Goal: Transaction & Acquisition: Purchase product/service

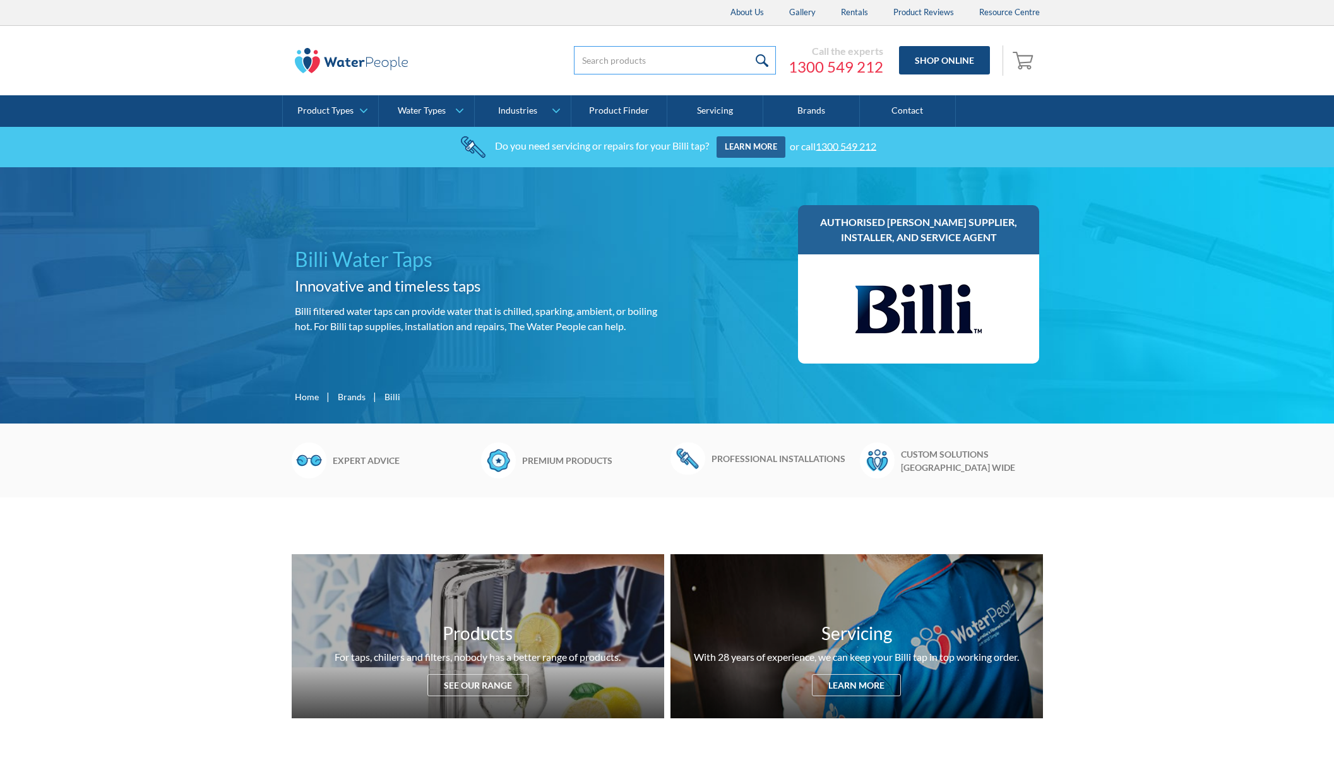
click at [616, 57] on input "search" at bounding box center [675, 60] width 202 height 28
type input "994052"
click at [749, 46] on input "submit" at bounding box center [762, 60] width 27 height 28
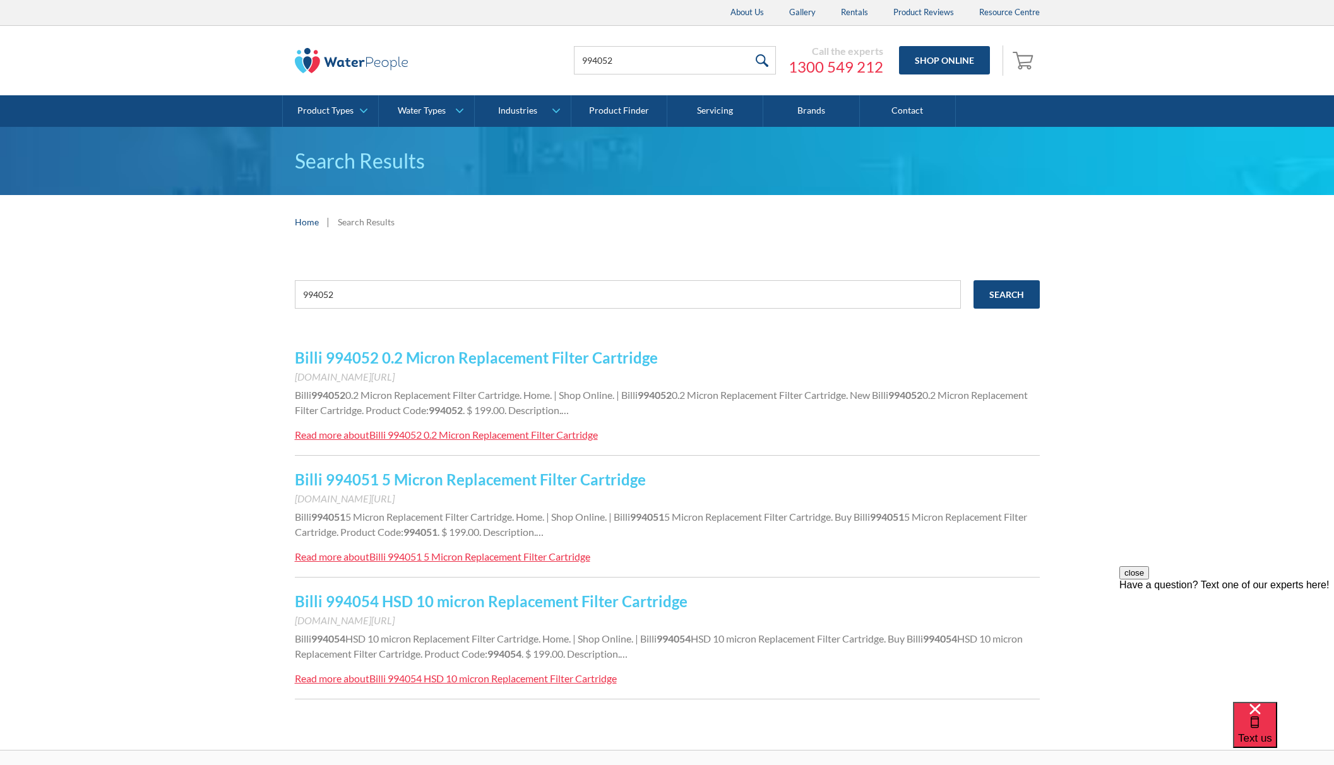
click at [404, 358] on link "Billi 994052 0.2 Micron Replacement Filter Cartridge" at bounding box center [476, 358] width 363 height 18
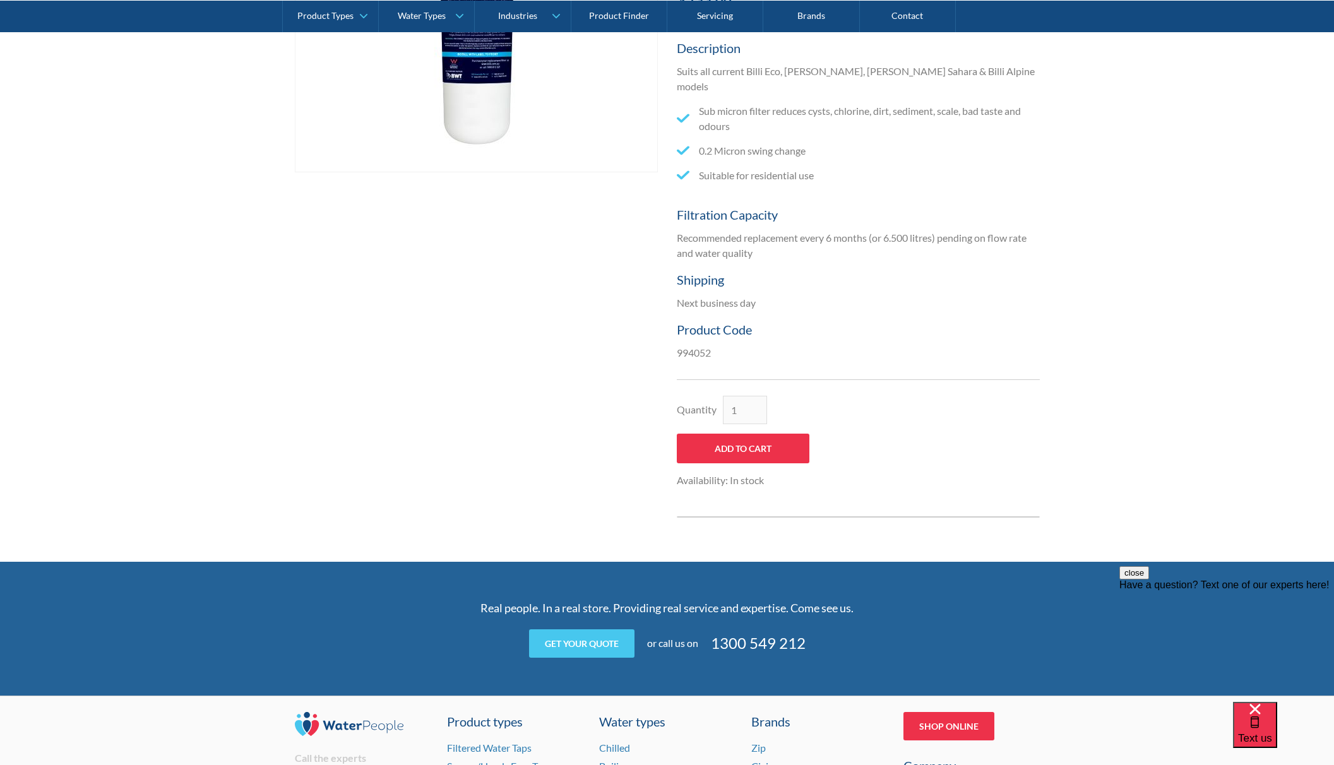
scroll to position [421, 0]
click at [783, 436] on input "Add to Cart" at bounding box center [743, 449] width 133 height 30
type input "Add to Cart"
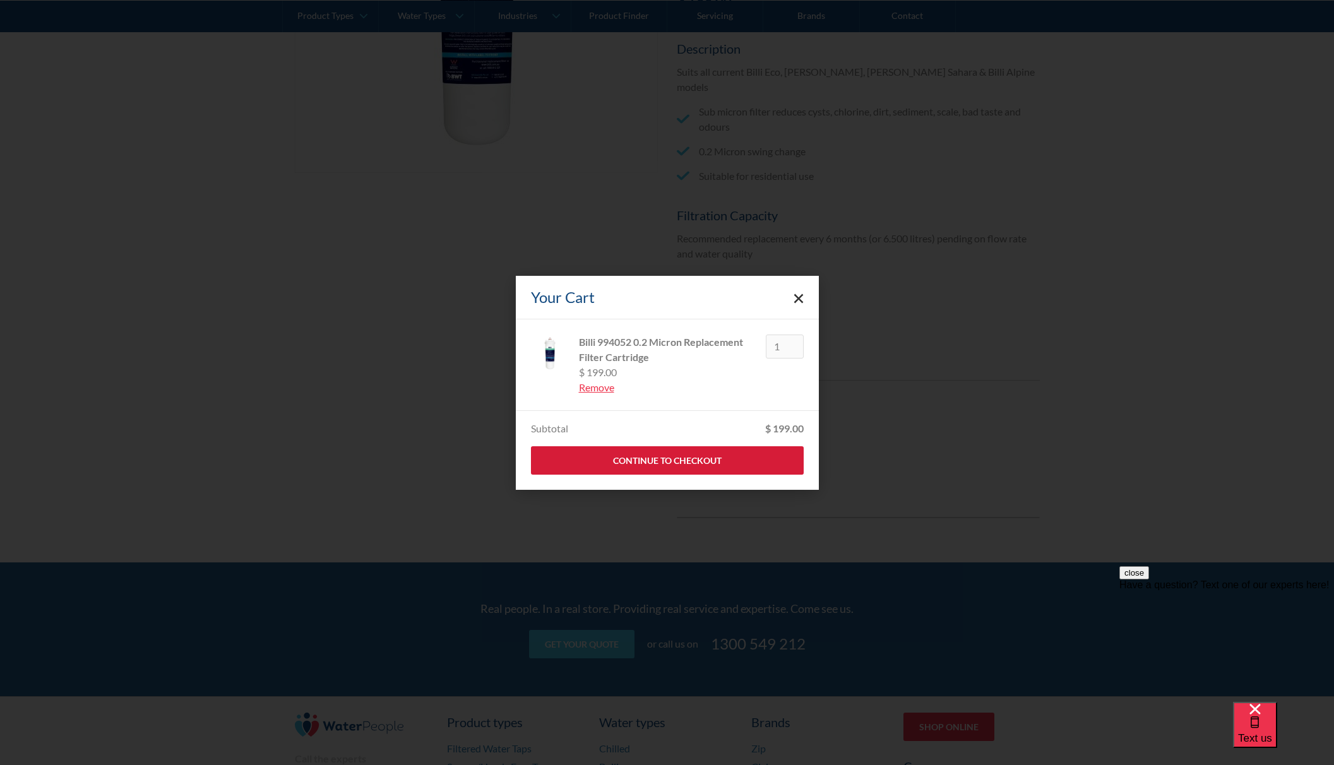
click at [746, 460] on link "Continue to Checkout" at bounding box center [667, 460] width 273 height 28
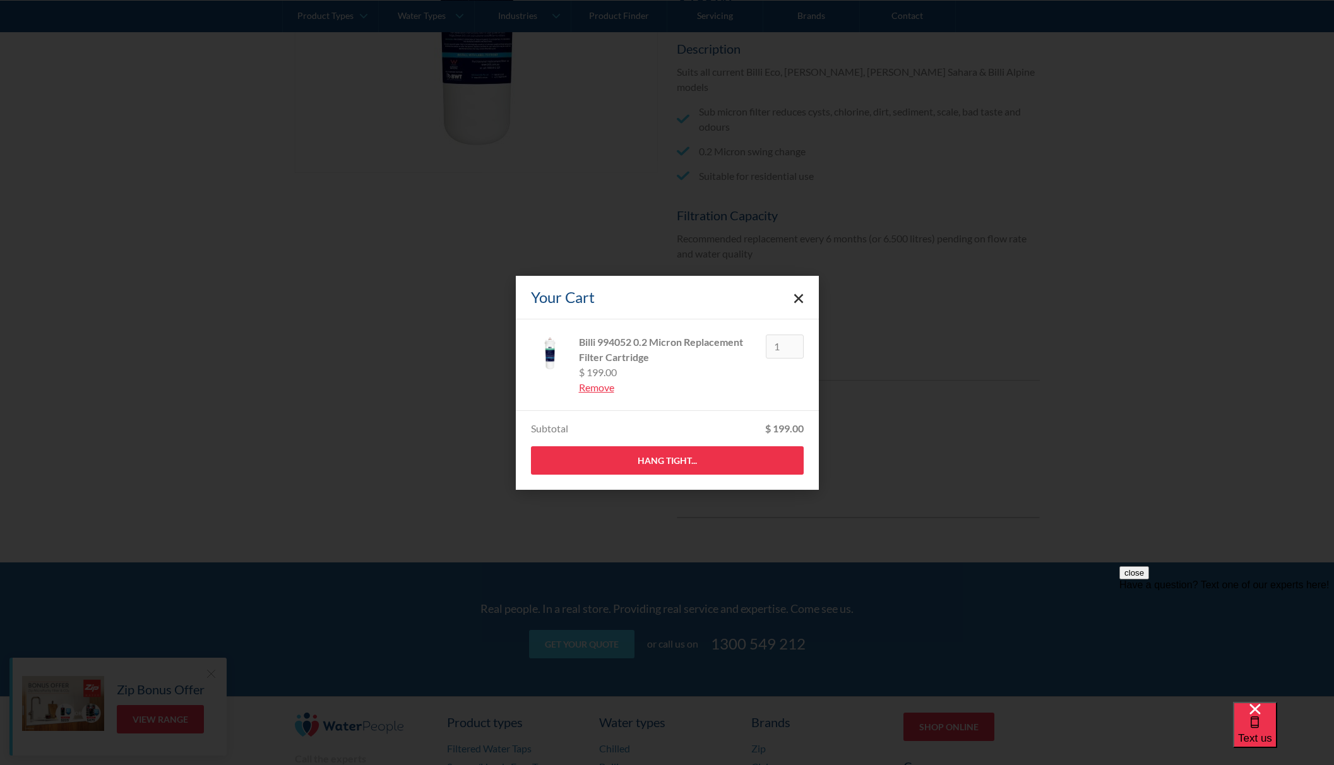
click at [798, 295] on icon "Close cart" at bounding box center [799, 299] width 10 height 10
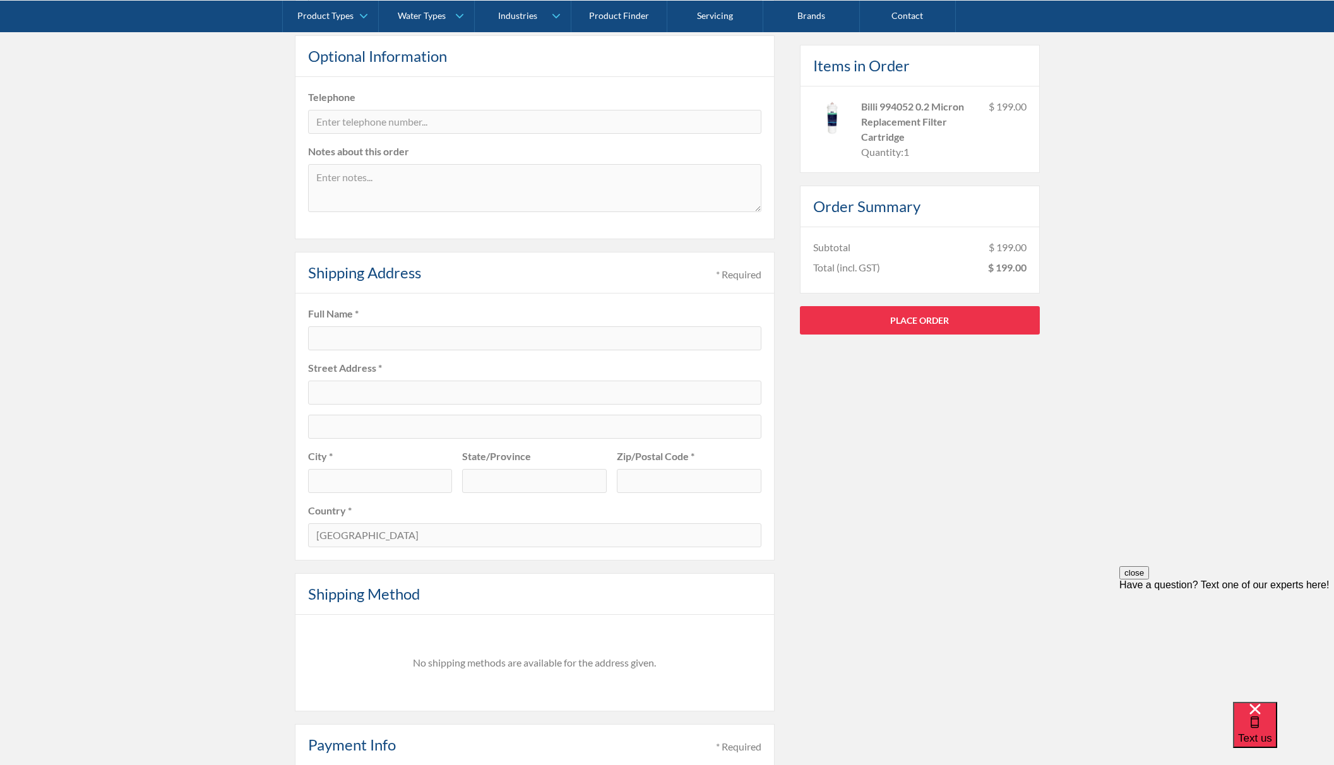
scroll to position [337, 0]
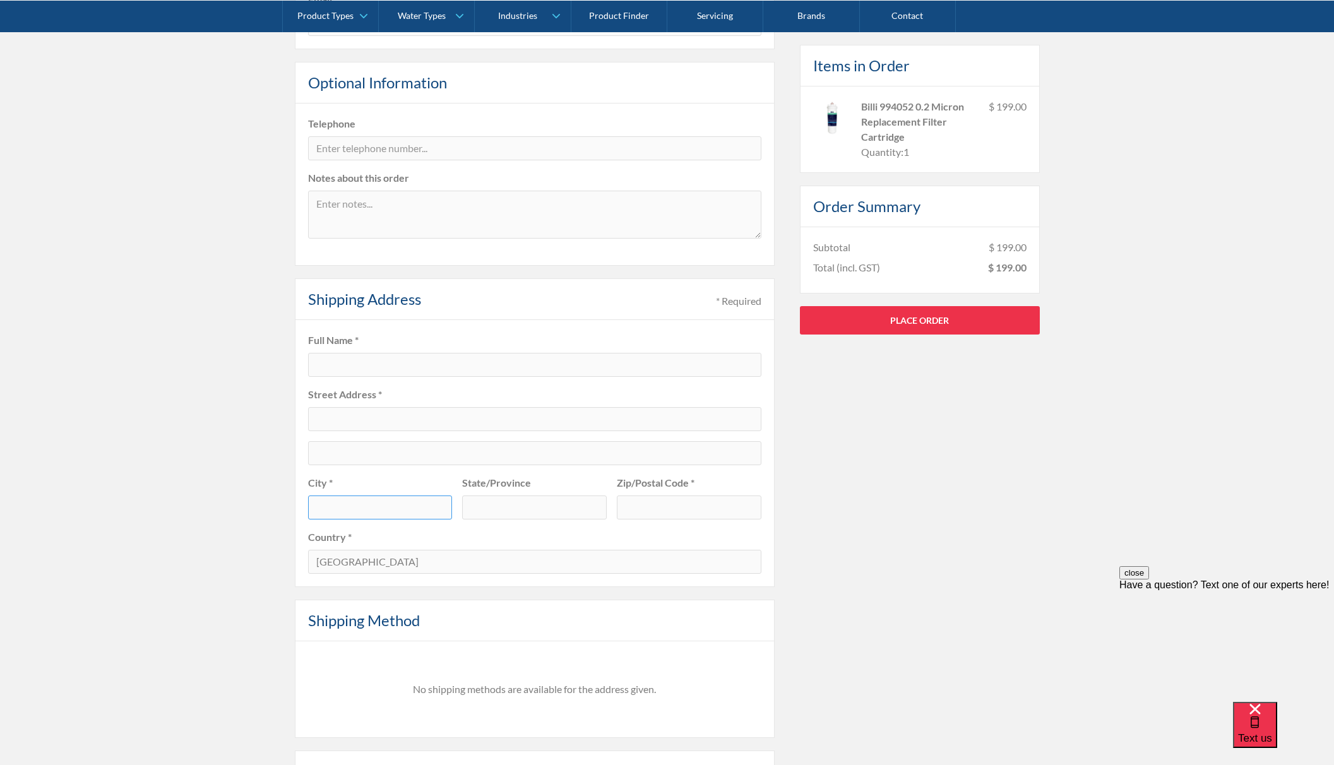
click at [373, 505] on input "text" at bounding box center [380, 508] width 145 height 24
click at [684, 508] on input "text" at bounding box center [689, 508] width 145 height 24
type input "3143"
click at [546, 506] on input "text" at bounding box center [534, 508] width 145 height 24
type input "Victoria"
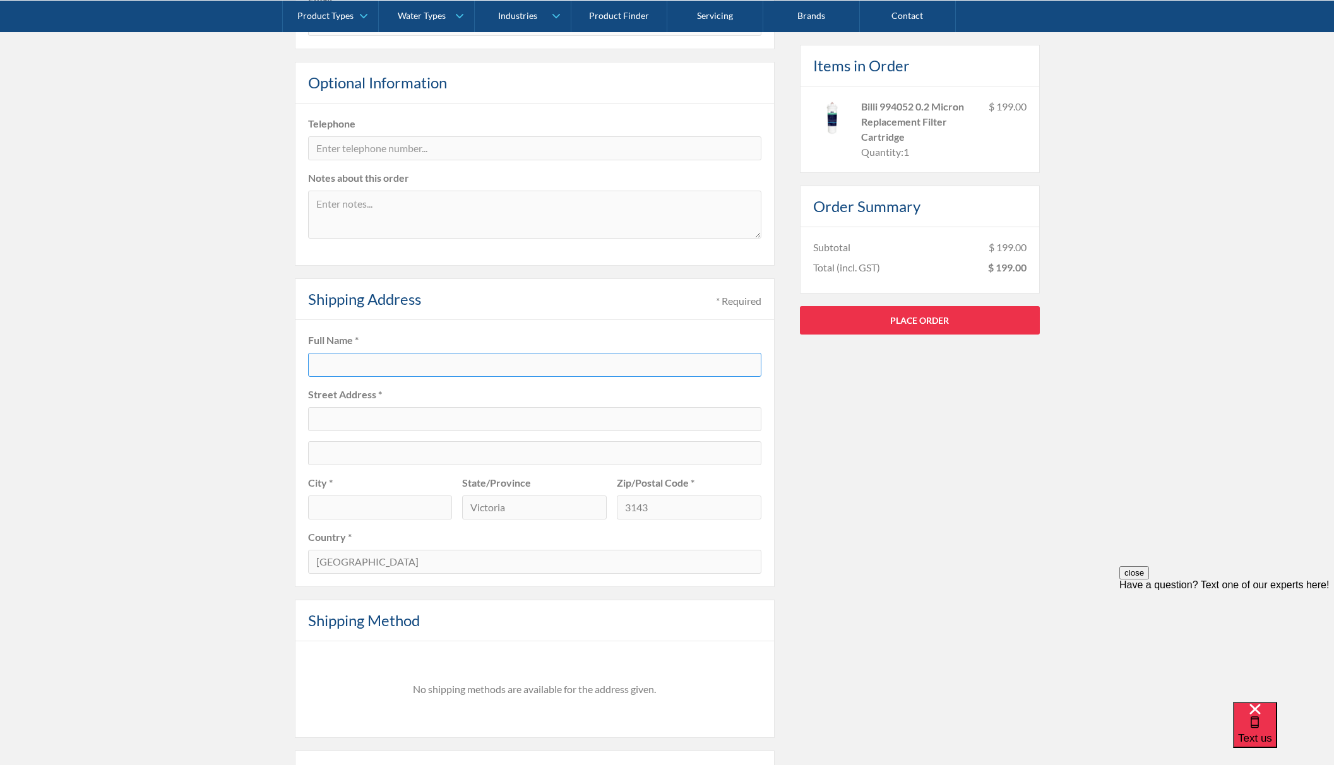
type input "Jyoti"
type input "3/160 Duke Street"
type input "Braybrook"
click at [406, 420] on input "3/160 Duke Street" at bounding box center [534, 419] width 453 height 24
type input "3"
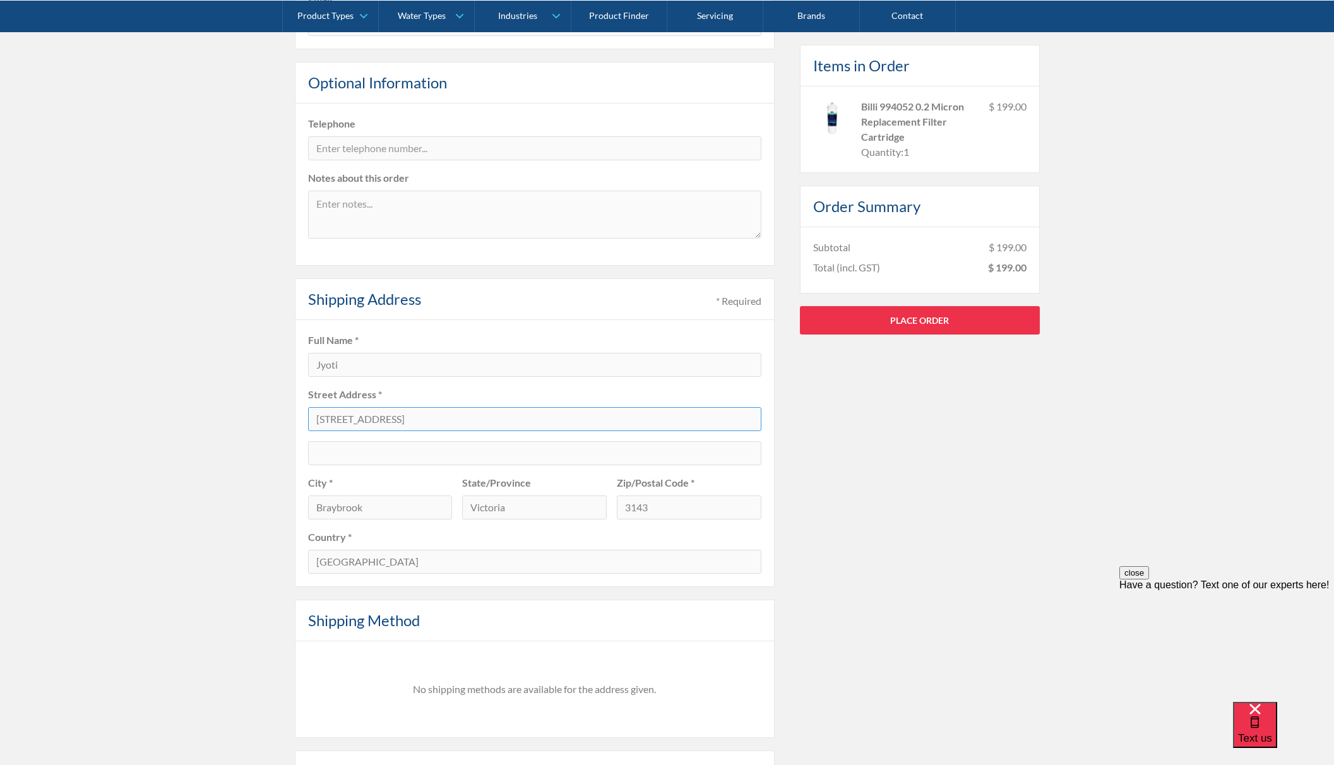
type input "1208 High Street"
click at [376, 513] on input "Braybrook" at bounding box center [380, 508] width 145 height 24
type input "B"
type input "Armadale"
click at [870, 593] on div "Pay with browser. Customer Information * Required Email * Optional Information …" at bounding box center [667, 453] width 745 height 1033
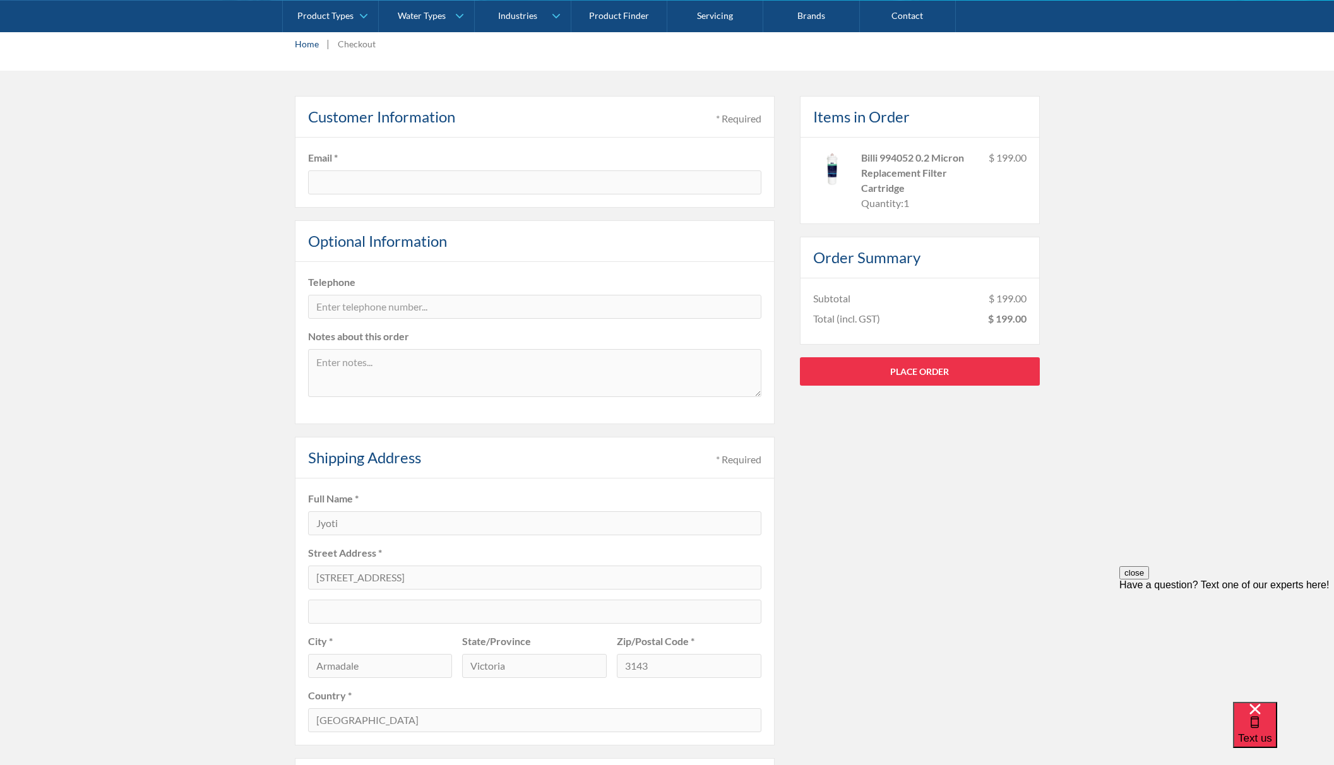
scroll to position [0, 0]
